Goal: Transaction & Acquisition: Purchase product/service

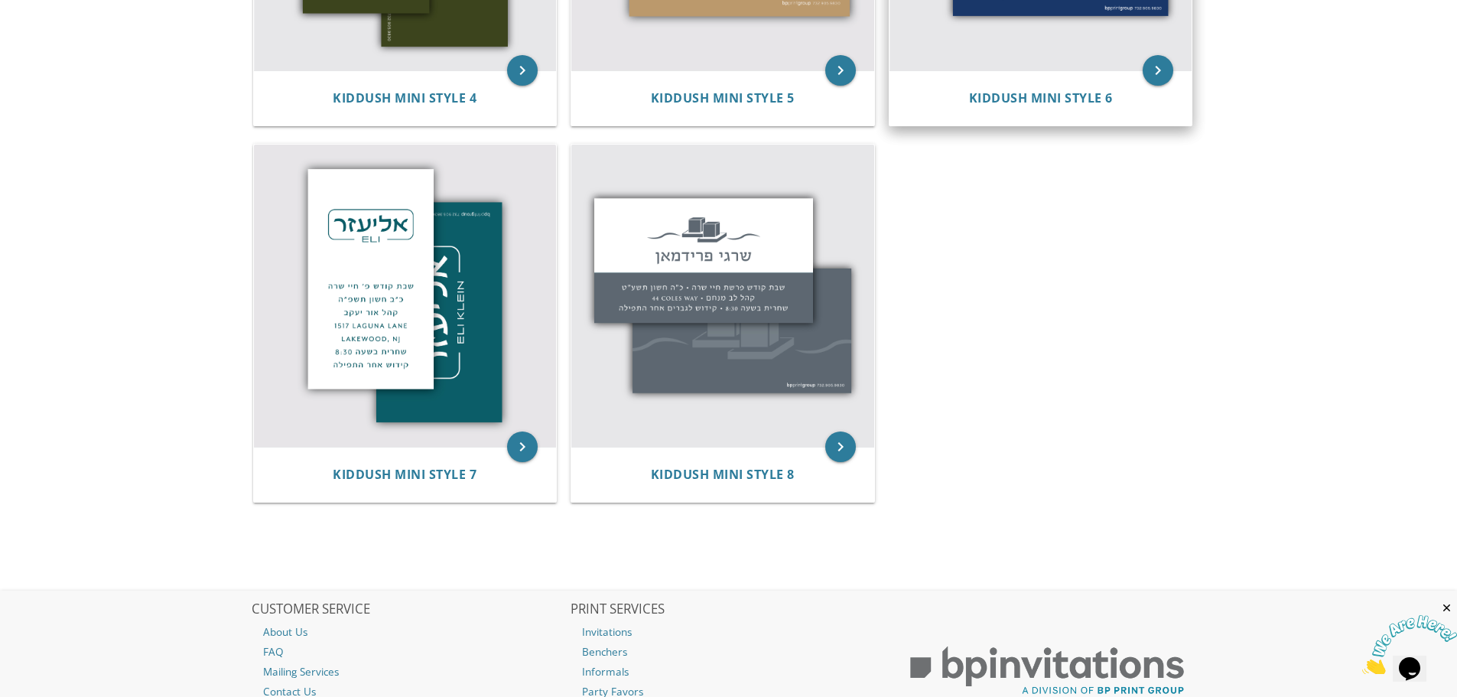
scroll to position [1071, 0]
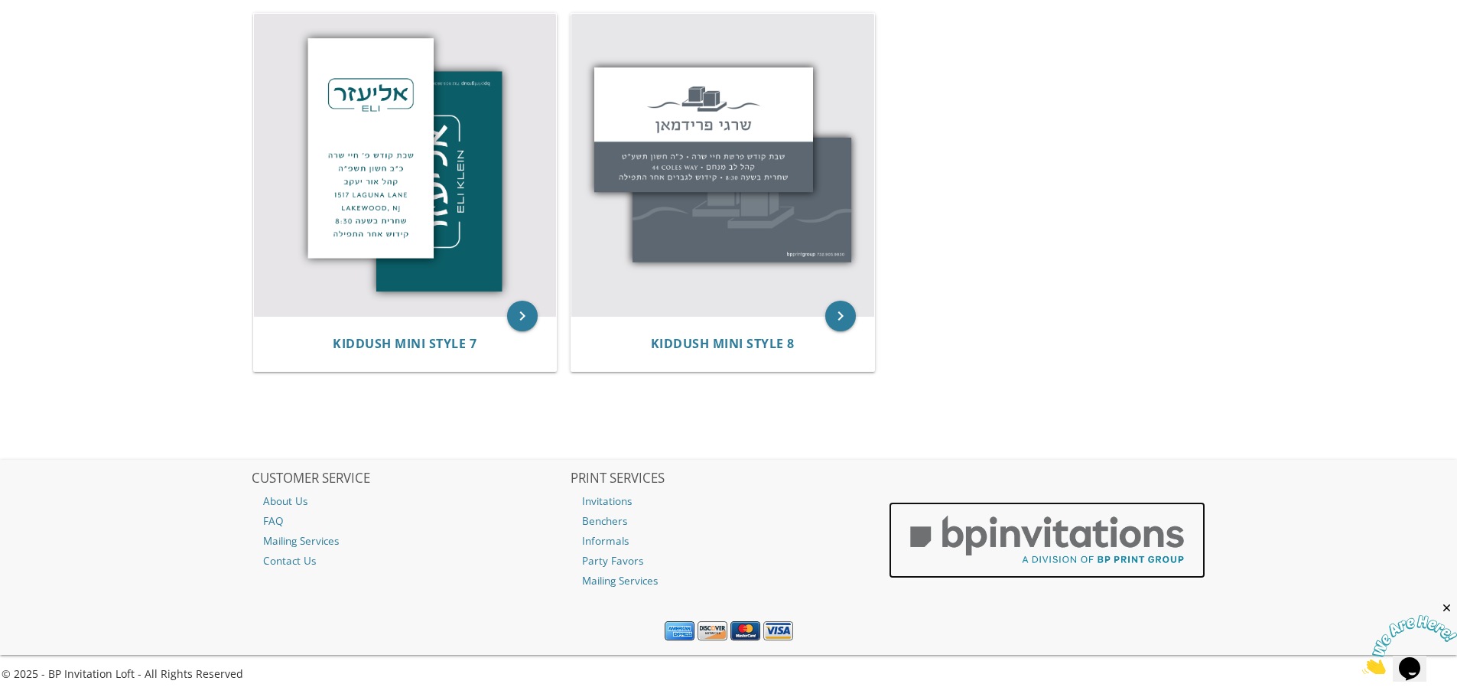
click at [1157, 557] on img at bounding box center [1047, 540] width 317 height 76
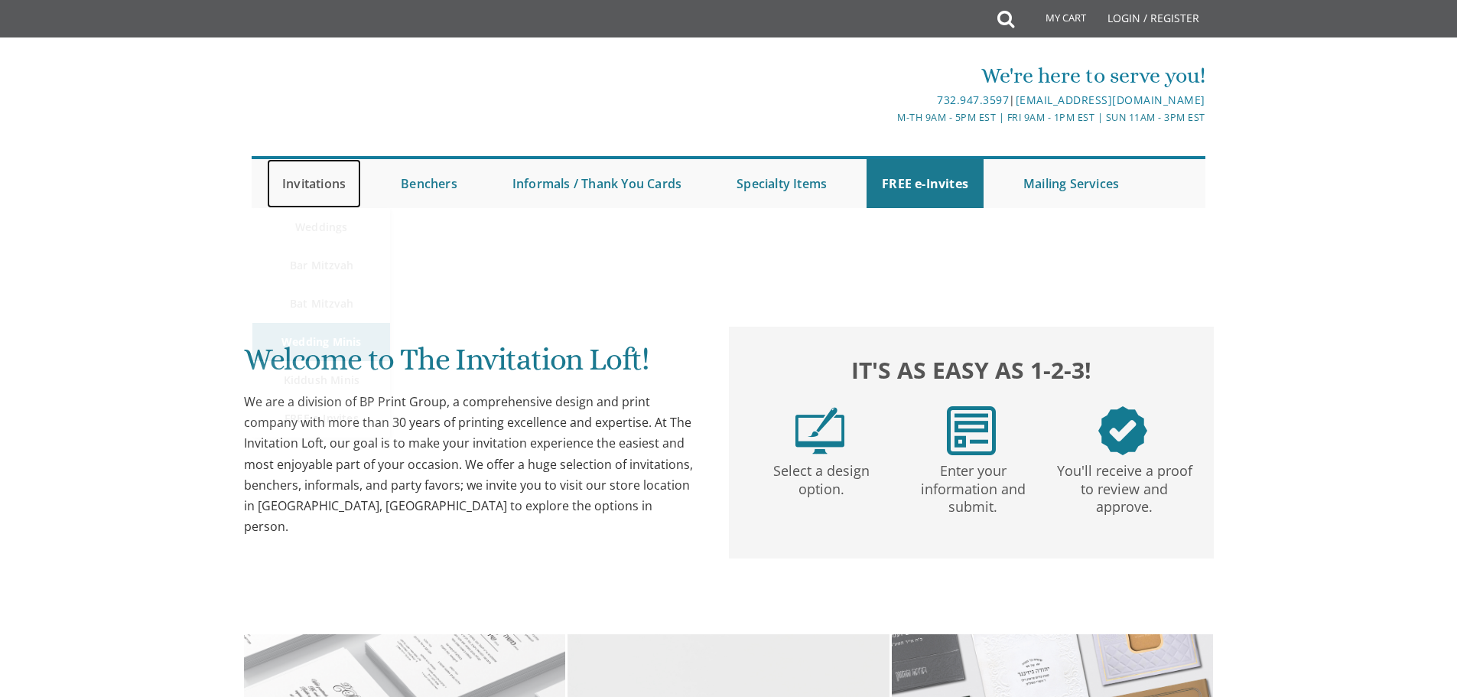
click at [332, 183] on link "Invitations" at bounding box center [314, 183] width 94 height 49
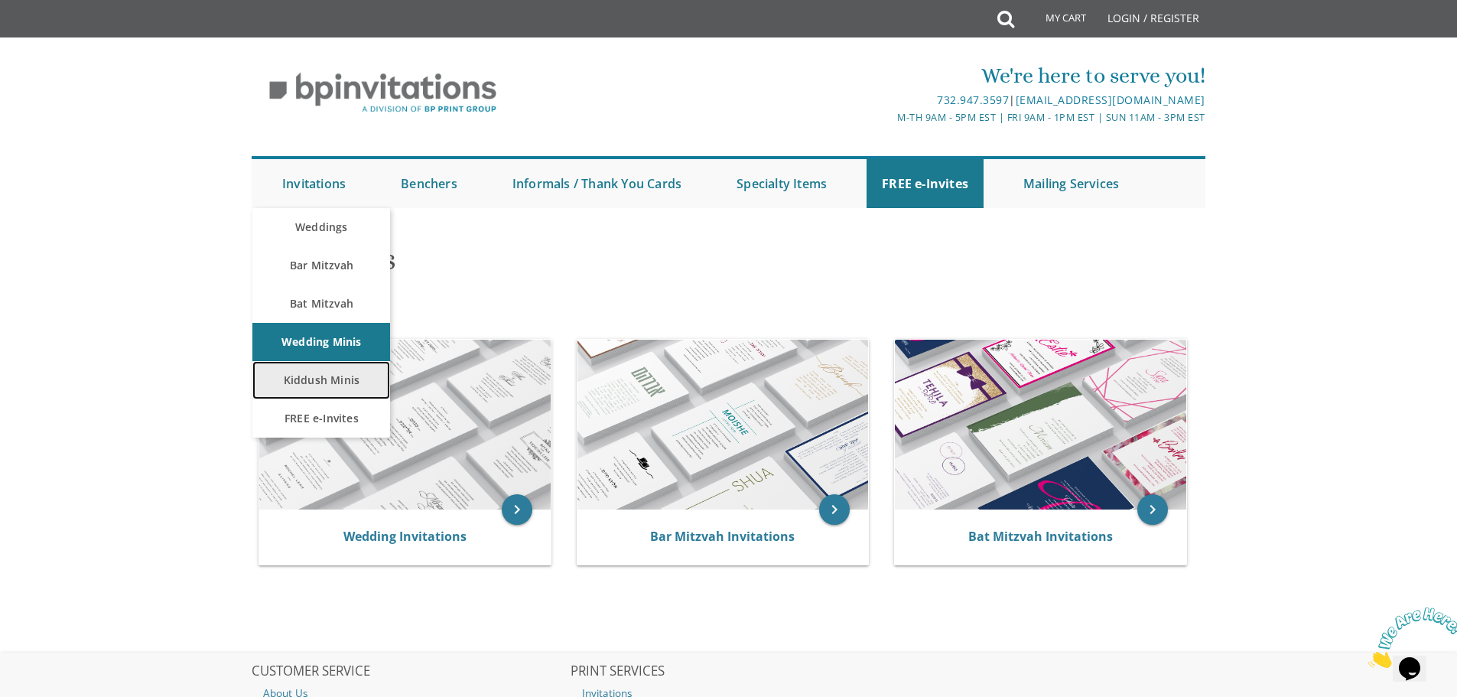
click at [330, 388] on link "Kiddush Minis" at bounding box center [321, 380] width 138 height 38
click at [318, 380] on link "Kiddush Minis" at bounding box center [321, 380] width 138 height 38
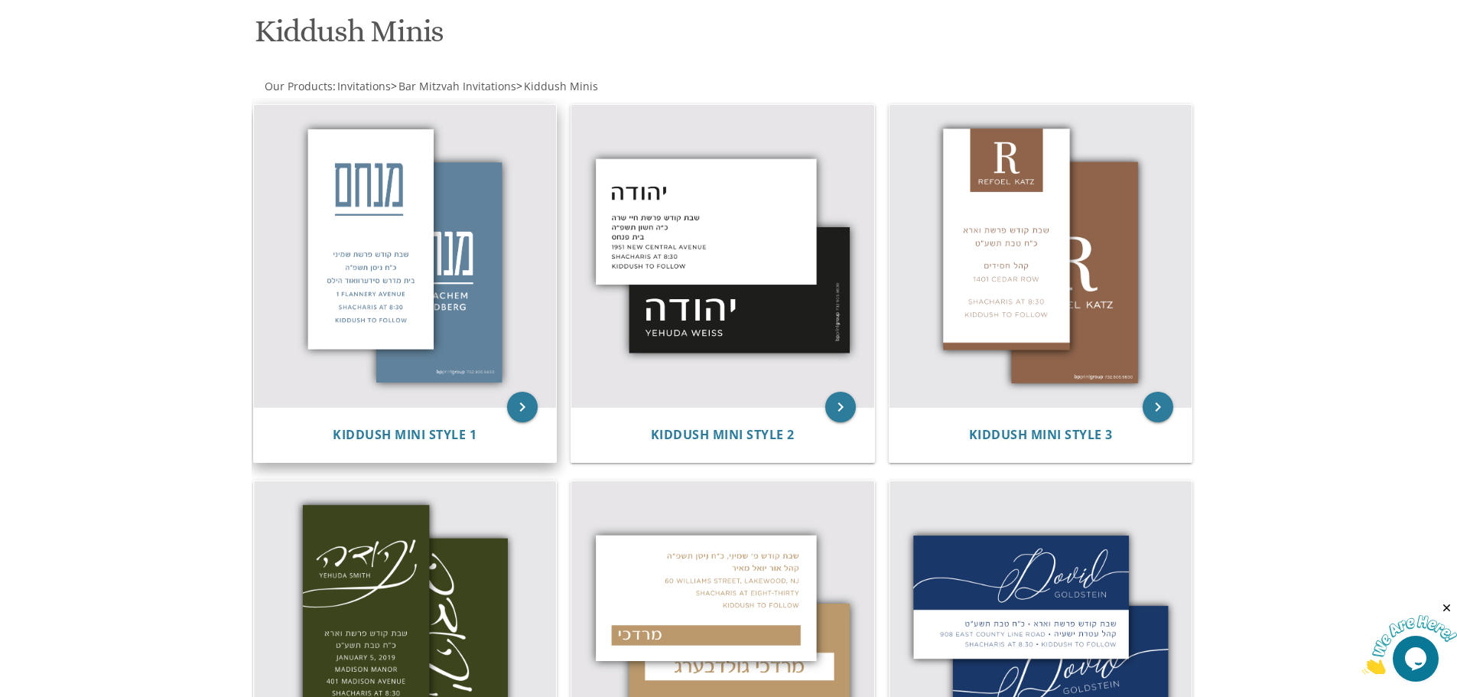
scroll to position [229, 0]
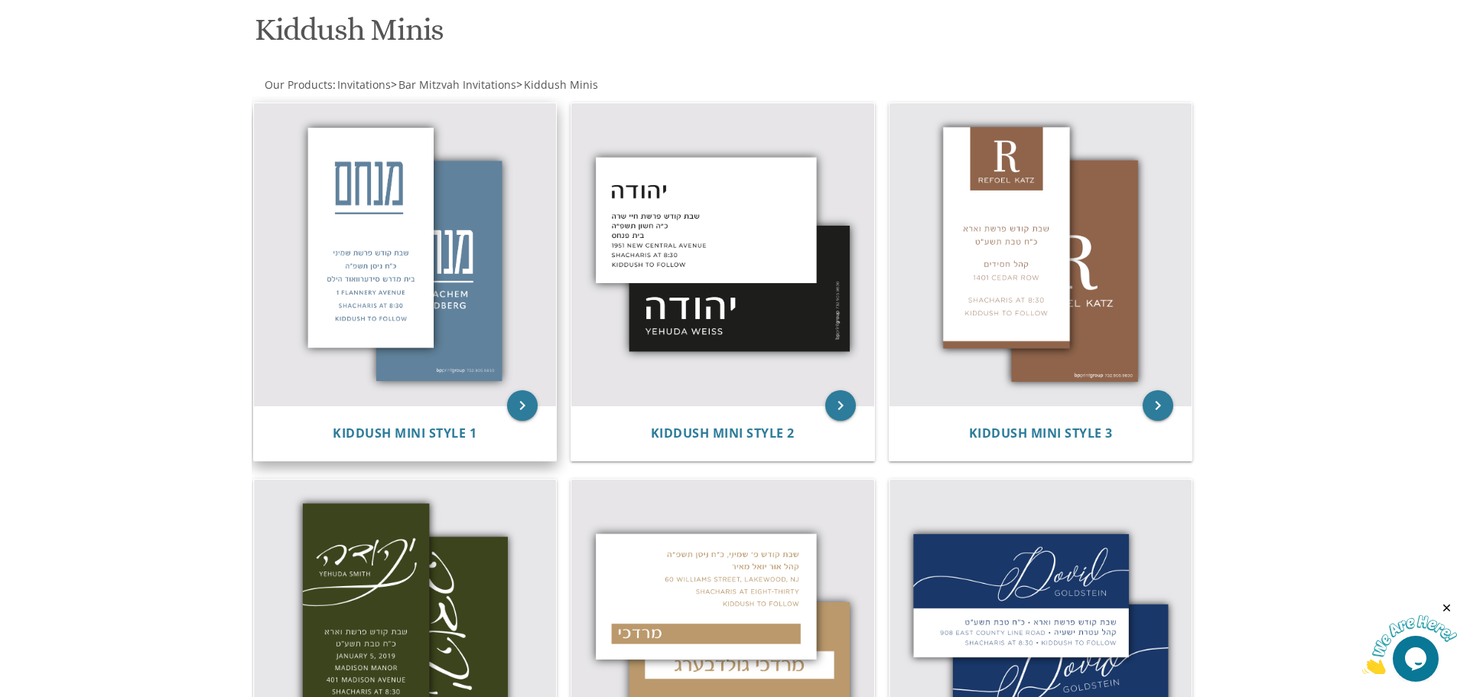
click at [400, 268] on img at bounding box center [405, 254] width 303 height 303
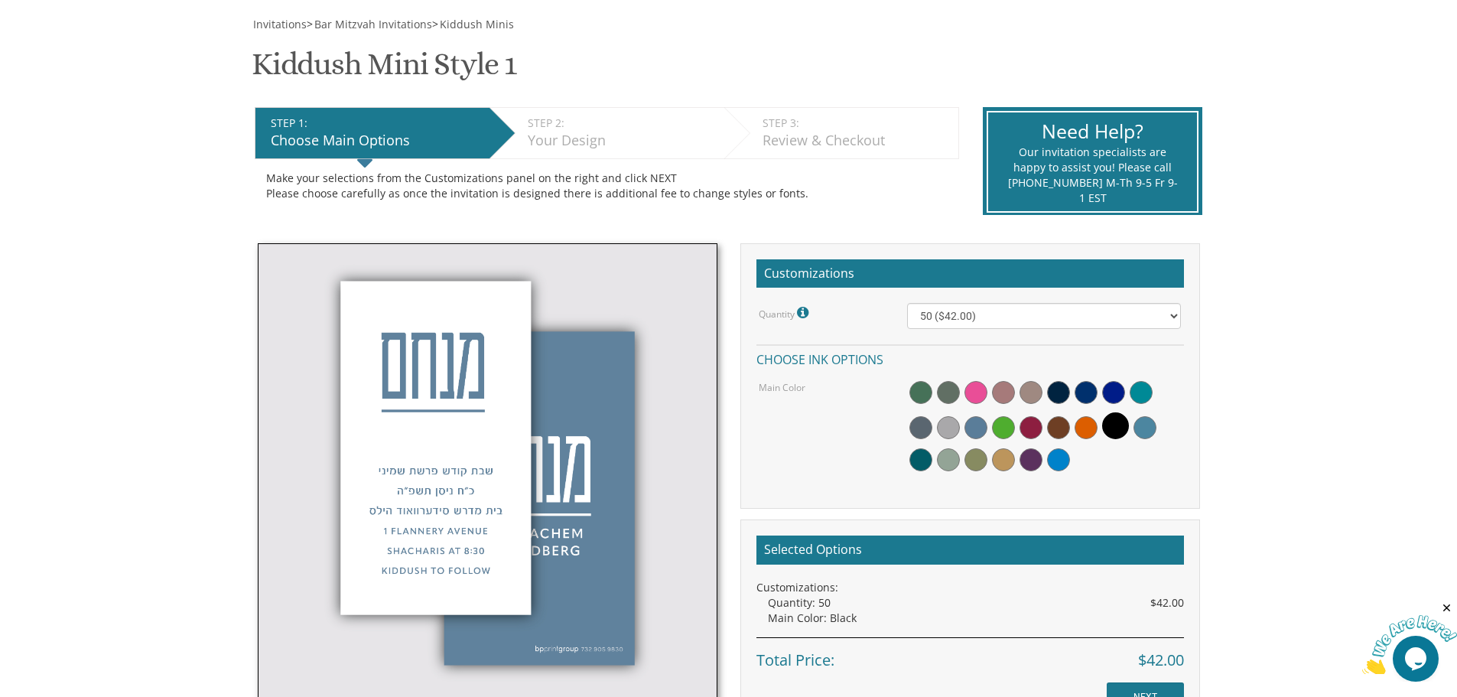
scroll to position [229, 0]
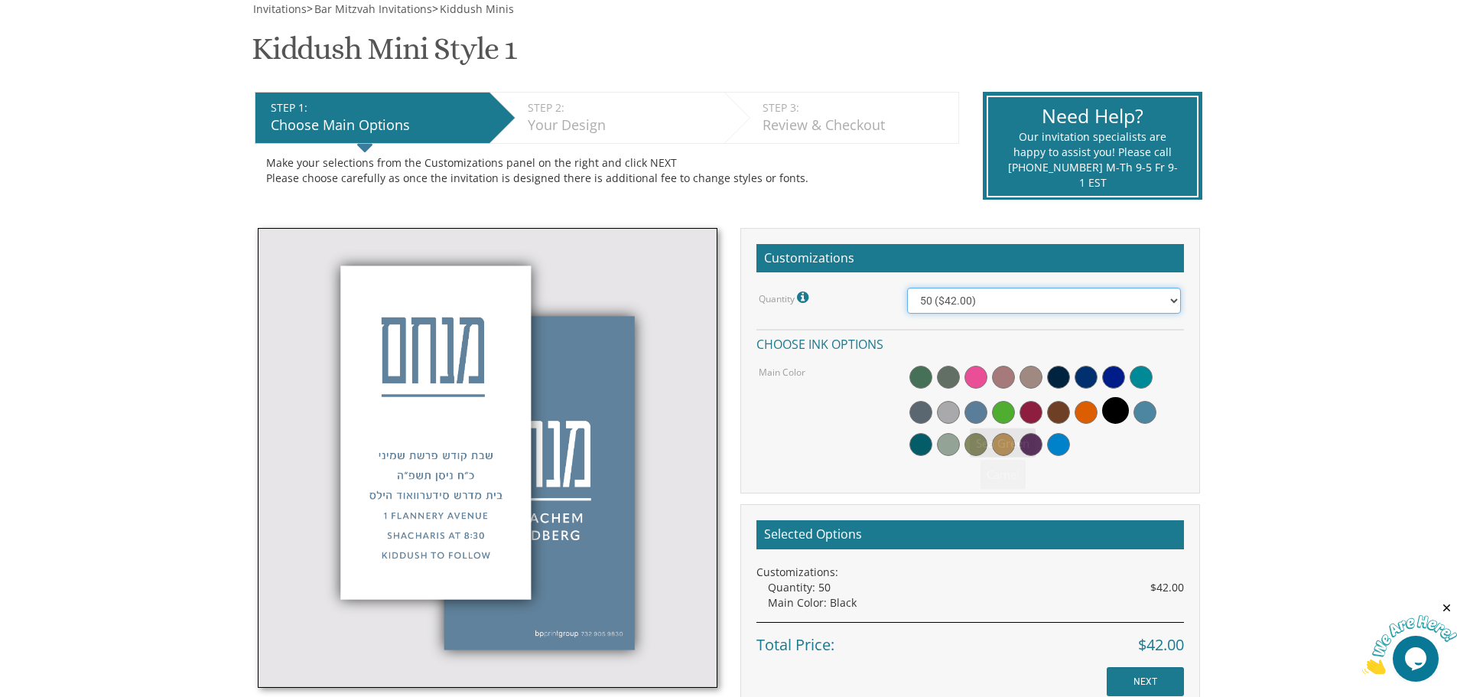
click at [978, 293] on select "50 ($42.00) 100 ($48.00) 150 ($54.00) 200 ($60.00) 250 ($66.00) 300 ($72.00)" at bounding box center [1044, 301] width 274 height 26
click at [1244, 349] on body "My Cart {{shoppingcart.totalQuantityDisplay}} Total: {{shoppingcart.subtotal}} …" at bounding box center [728, 495] width 1457 height 1449
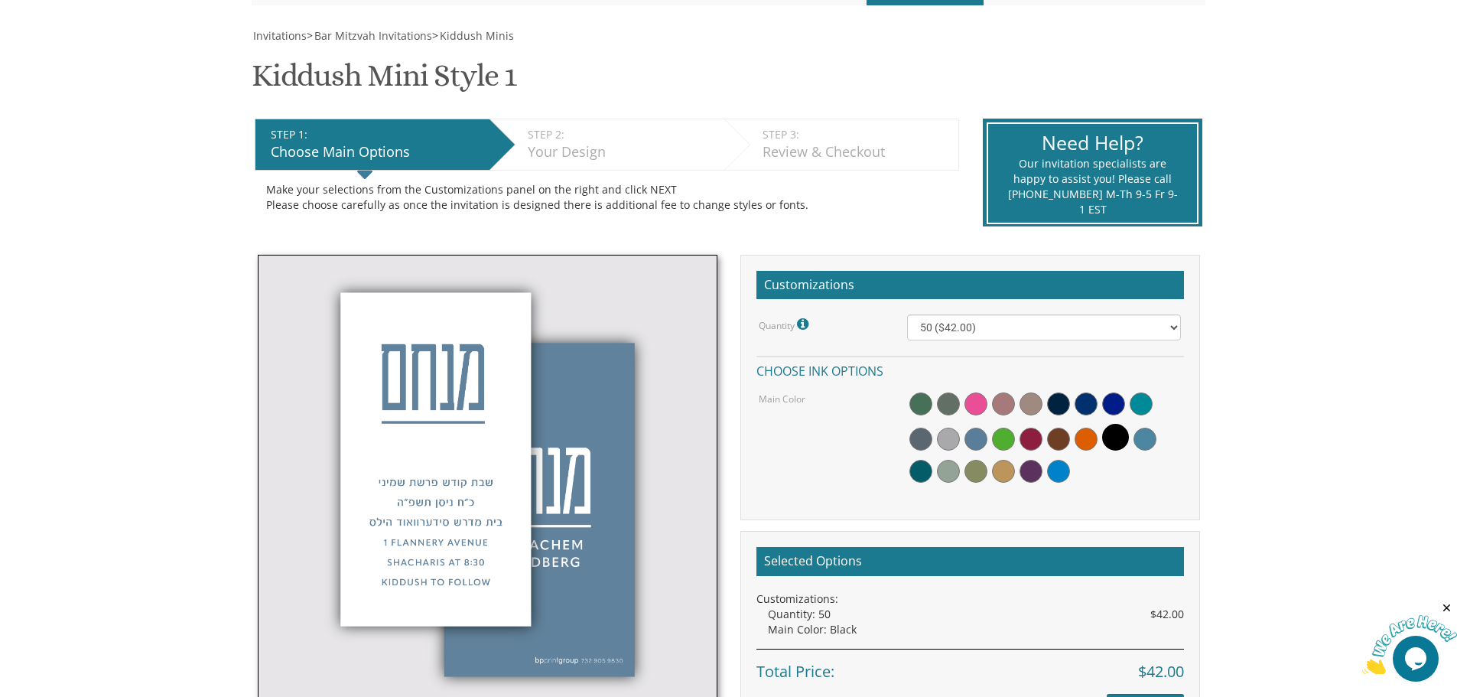
scroll to position [0, 0]
